Goal: Learn about a topic

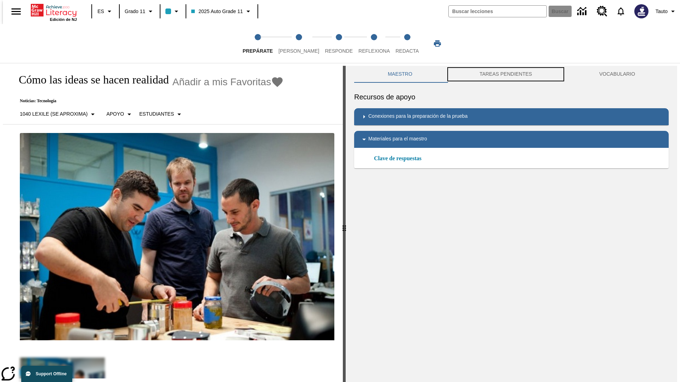
click at [506, 74] on button "TAREAS PENDIENTES" at bounding box center [506, 74] width 120 height 17
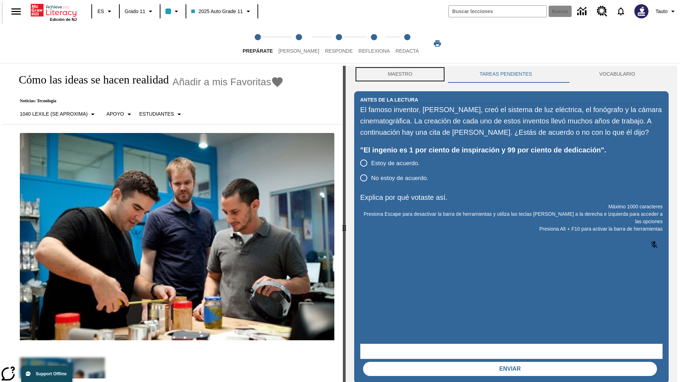
scroll to position [0, 0]
